Goal: Information Seeking & Learning: Learn about a topic

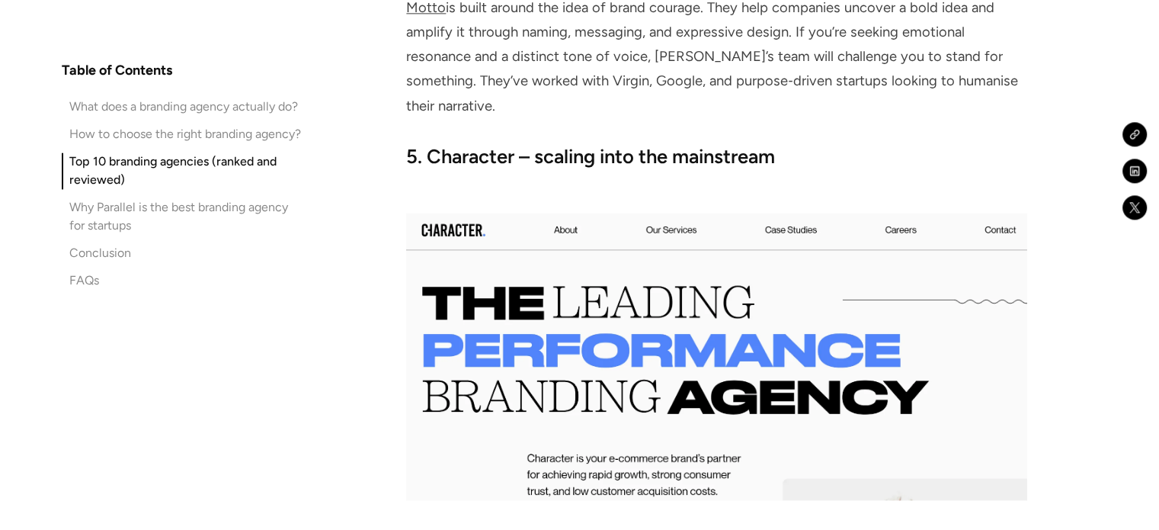
scroll to position [7850, 0]
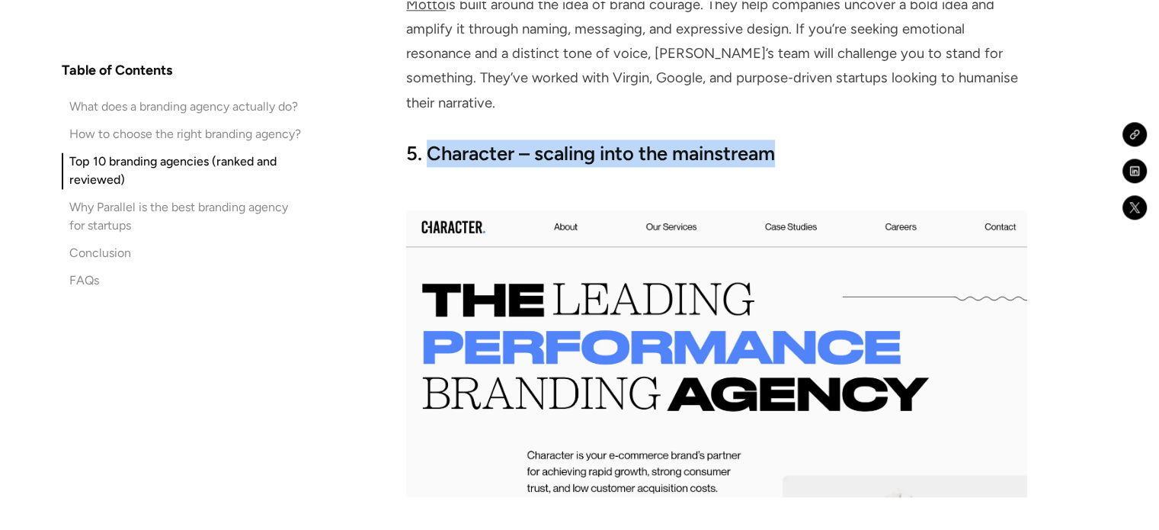
drag, startPoint x: 428, startPoint y: 129, endPoint x: 793, endPoint y: 118, distance: 365.2
click at [793, 139] on h3 "5. Character – scaling into the mainstream" at bounding box center [716, 152] width 620 height 27
copy strong "Character – scaling into the mainstream"
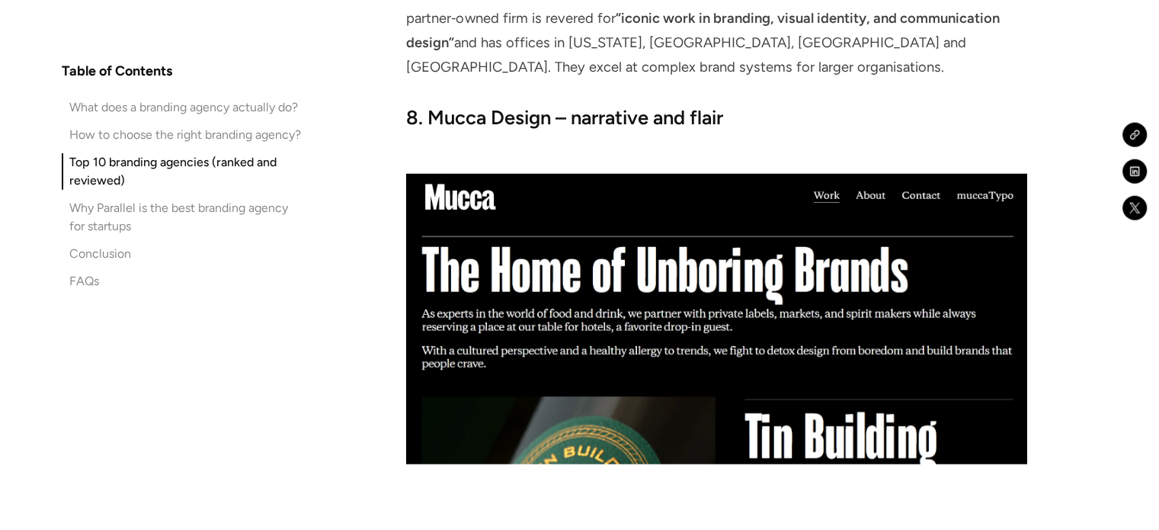
scroll to position [9498, 0]
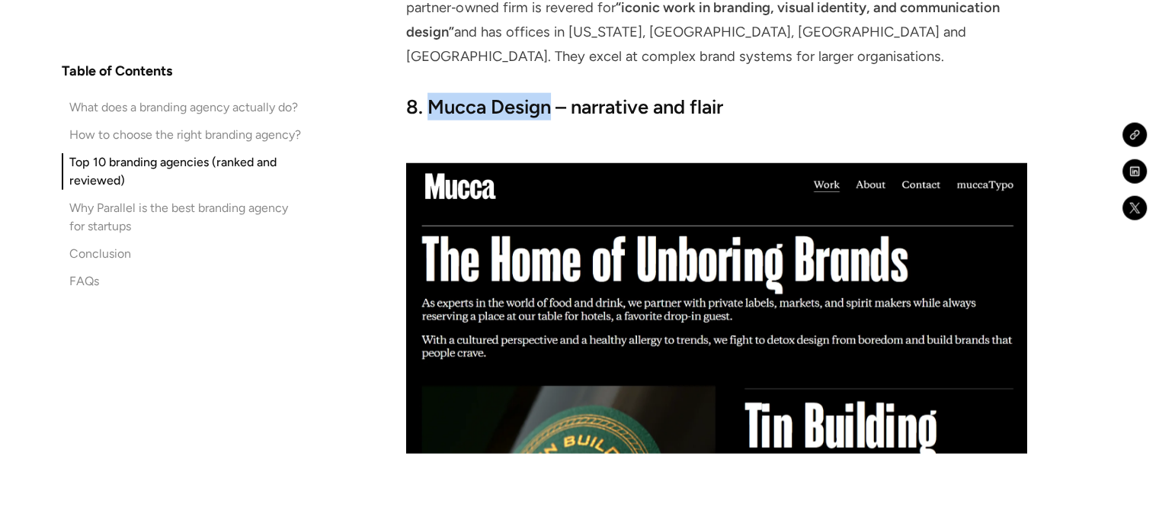
drag, startPoint x: 431, startPoint y: 75, endPoint x: 547, endPoint y: 91, distance: 116.8
click at [547, 95] on strong "8. Mucca Design – narrative and flair" at bounding box center [564, 106] width 317 height 23
copy strong "Mucca Design"
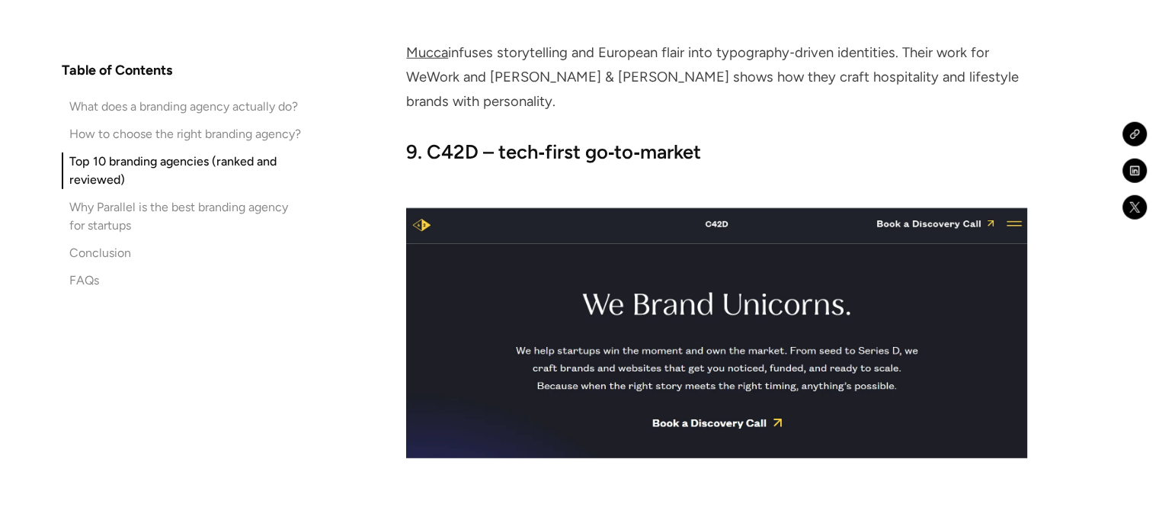
scroll to position [9986, 0]
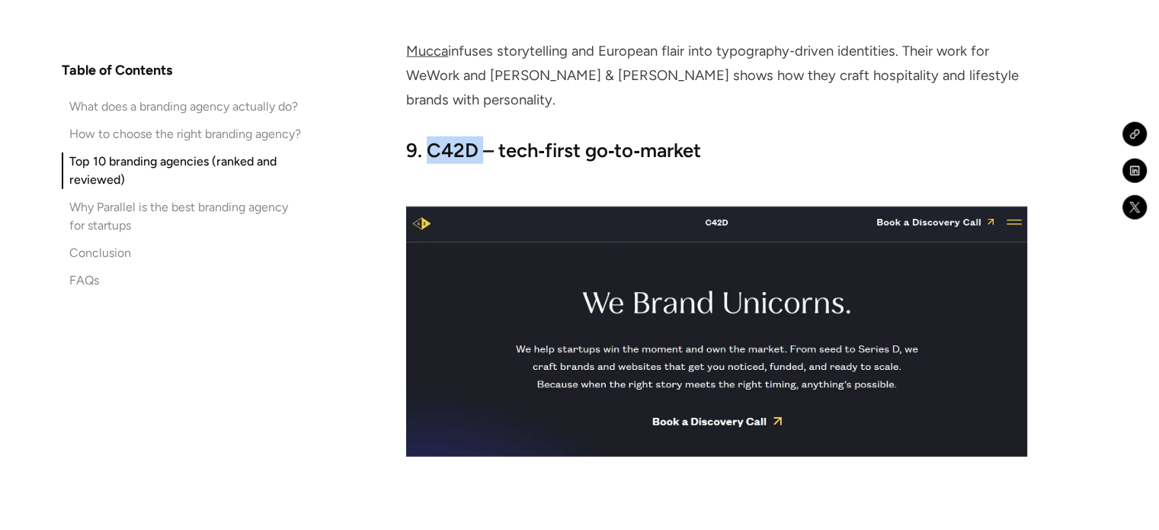
drag, startPoint x: 431, startPoint y: 95, endPoint x: 481, endPoint y: 100, distance: 49.7
click at [481, 139] on strong "9. C42D – tech‑first go‑to‑market" at bounding box center [553, 150] width 295 height 23
copy strong "C42D"
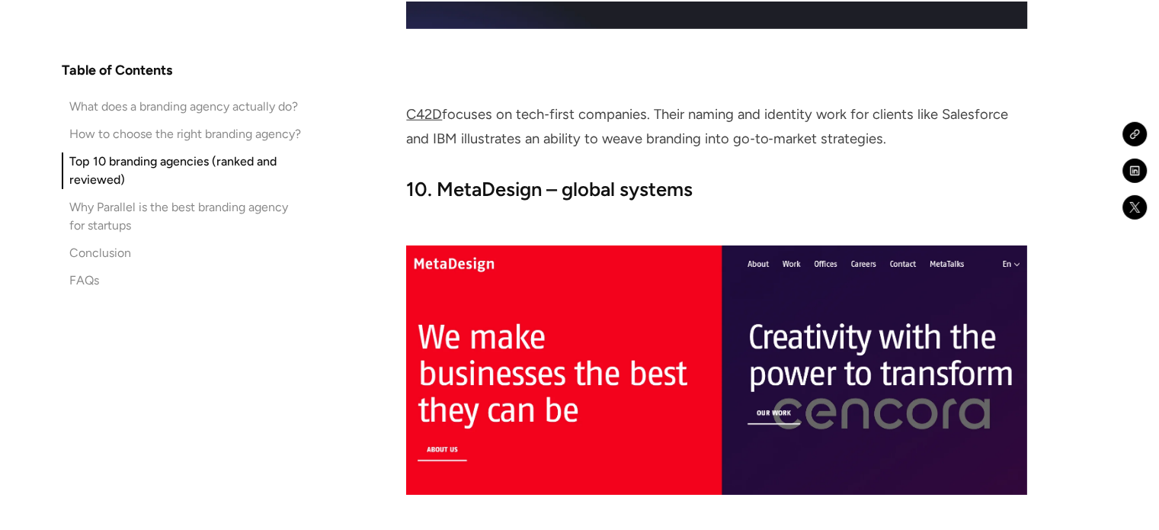
scroll to position [10426, 0]
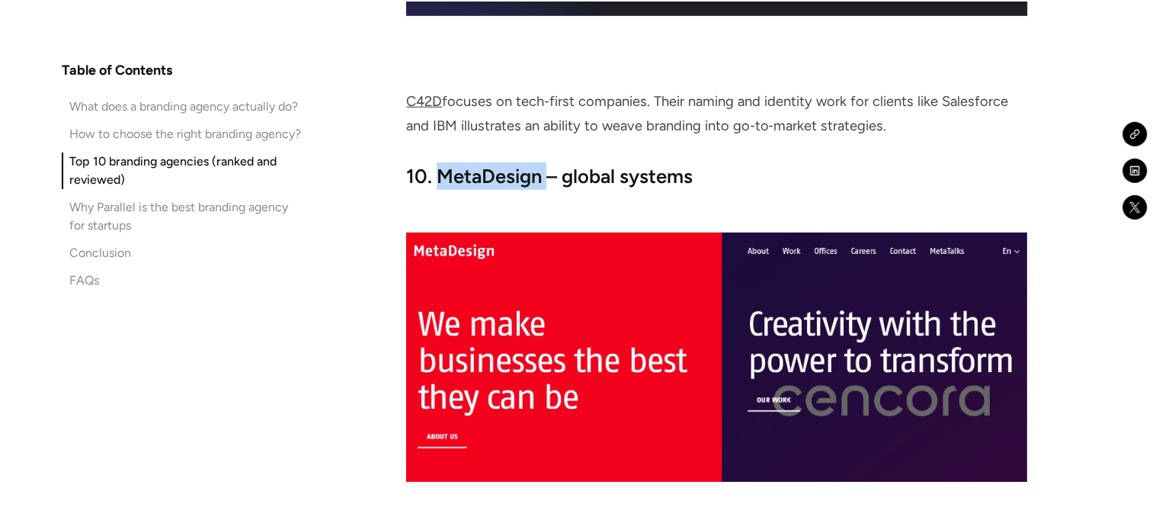
drag, startPoint x: 438, startPoint y: 123, endPoint x: 545, endPoint y: 132, distance: 107.1
click at [545, 165] on strong "10. MetaDesign – global systems" at bounding box center [549, 176] width 287 height 23
copy strong "MetaDesign"
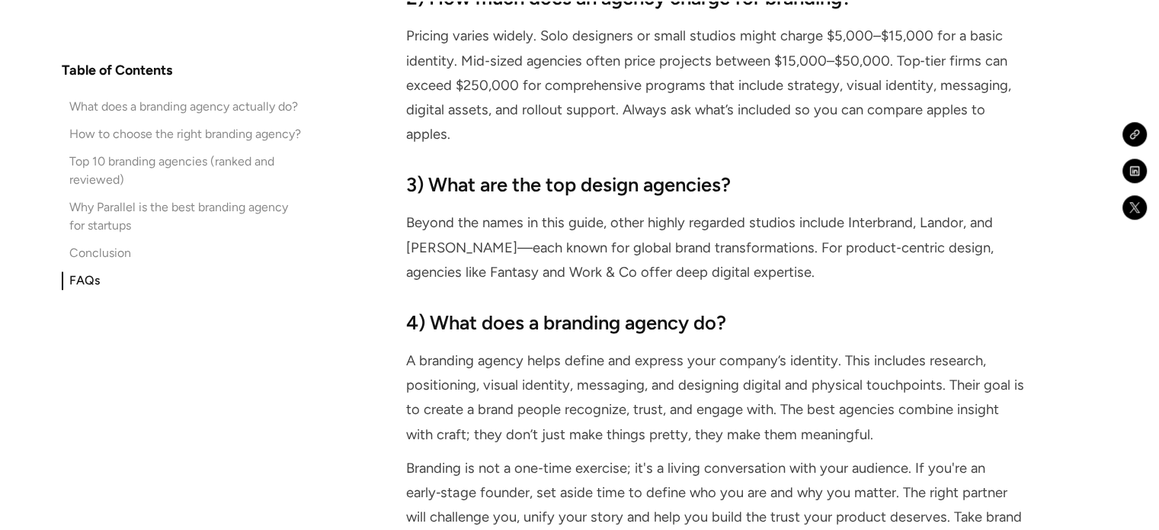
scroll to position [13044, 0]
